Goal: Information Seeking & Learning: Learn about a topic

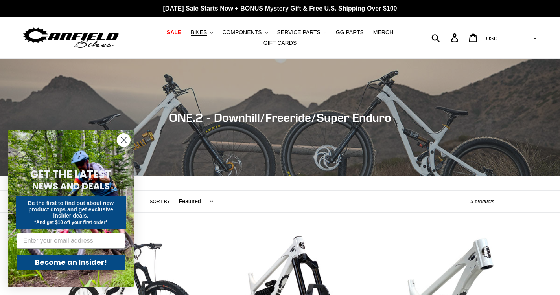
click at [124, 139] on circle "Close dialog" at bounding box center [123, 140] width 13 height 13
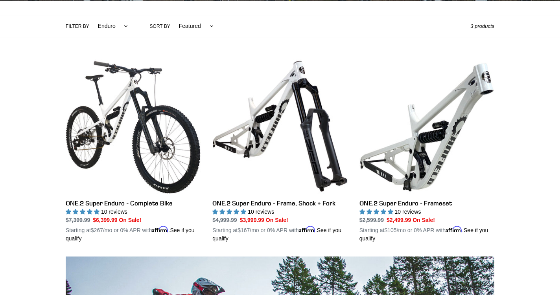
scroll to position [176, 0]
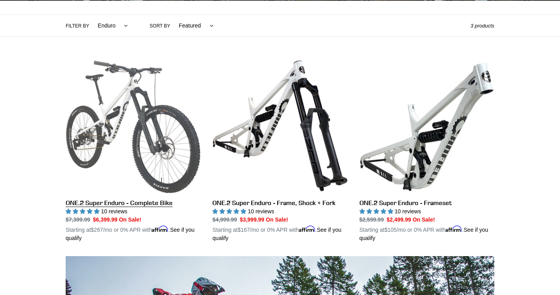
click at [121, 96] on link "ONE.2 Super Enduro - Complete Bike" at bounding box center [133, 151] width 135 height 184
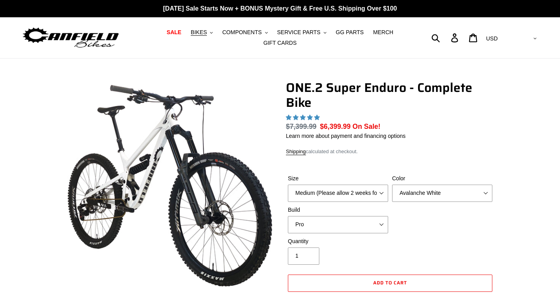
select select "highest-rating"
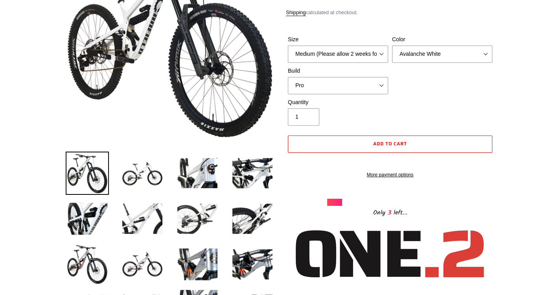
scroll to position [143, 0]
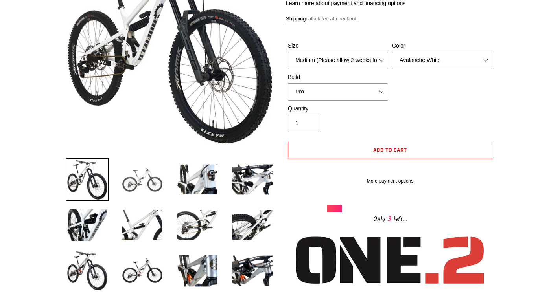
click at [137, 181] on img at bounding box center [142, 179] width 43 height 43
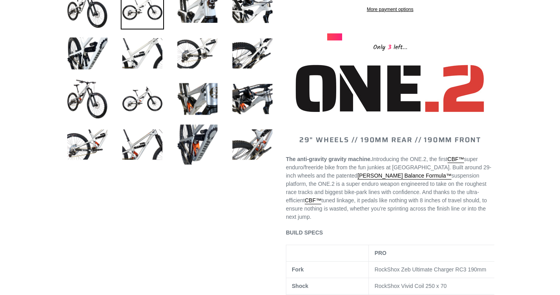
scroll to position [317, 0]
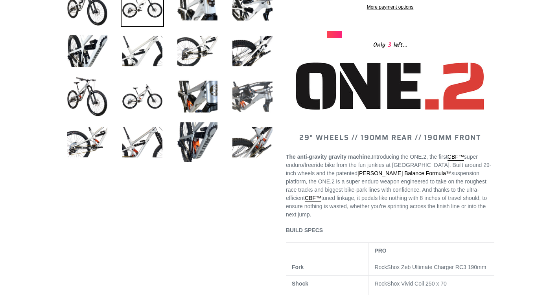
click at [251, 92] on img at bounding box center [252, 96] width 43 height 43
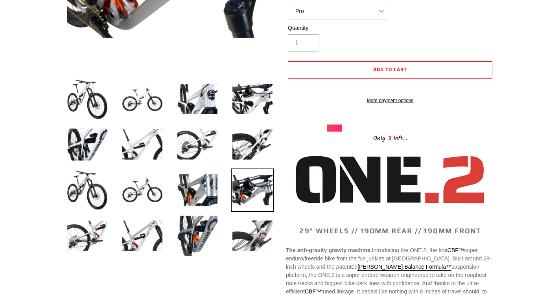
scroll to position [226, 0]
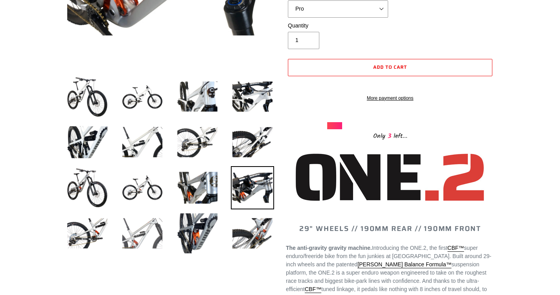
click at [139, 228] on img at bounding box center [142, 233] width 43 height 43
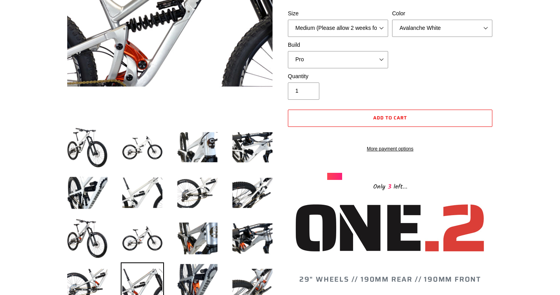
scroll to position [145, 0]
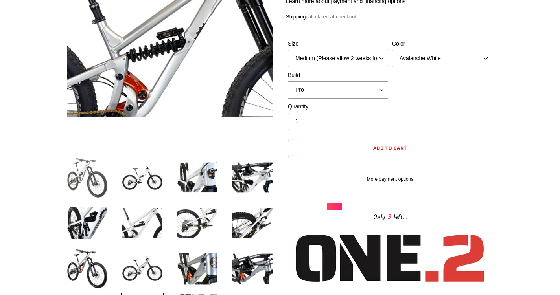
click at [92, 179] on img at bounding box center [87, 177] width 43 height 43
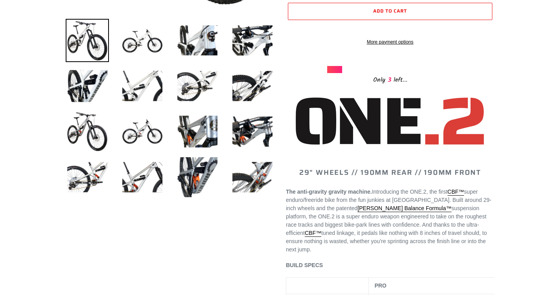
scroll to position [252, 0]
